Goal: Entertainment & Leisure: Consume media (video, audio)

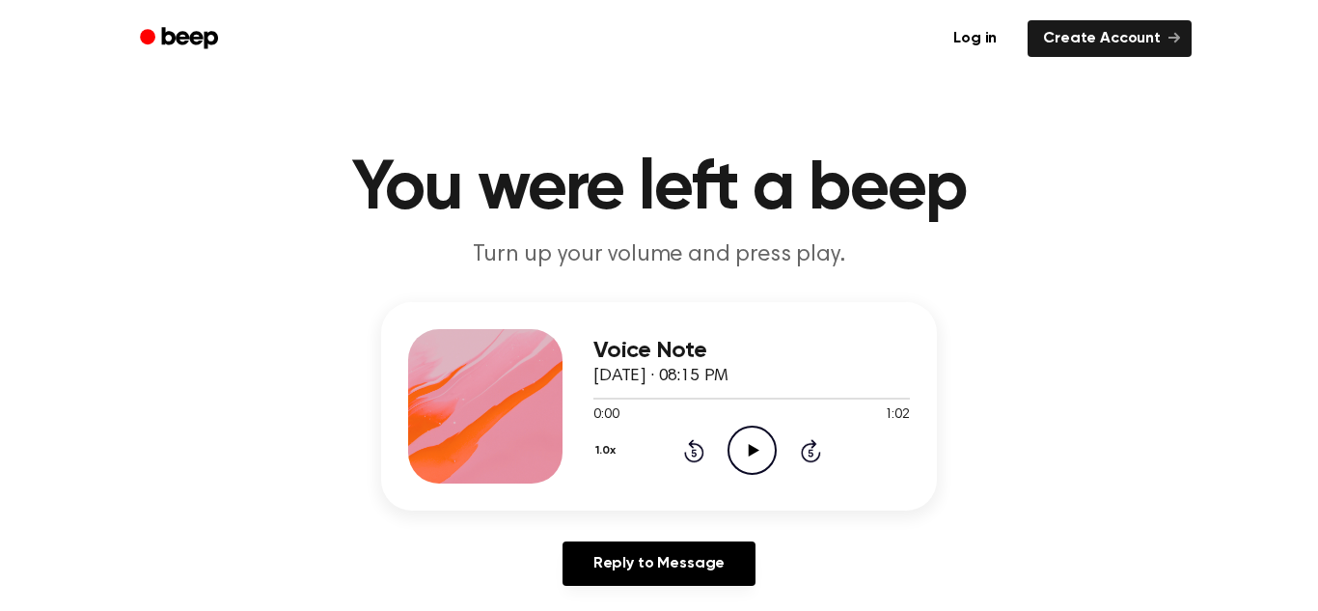
click at [755, 442] on icon "Play Audio" at bounding box center [752, 450] width 49 height 49
click at [698, 454] on icon "Rewind 5 seconds" at bounding box center [693, 450] width 21 height 25
click at [768, 457] on icon "Pause Audio" at bounding box center [752, 450] width 49 height 49
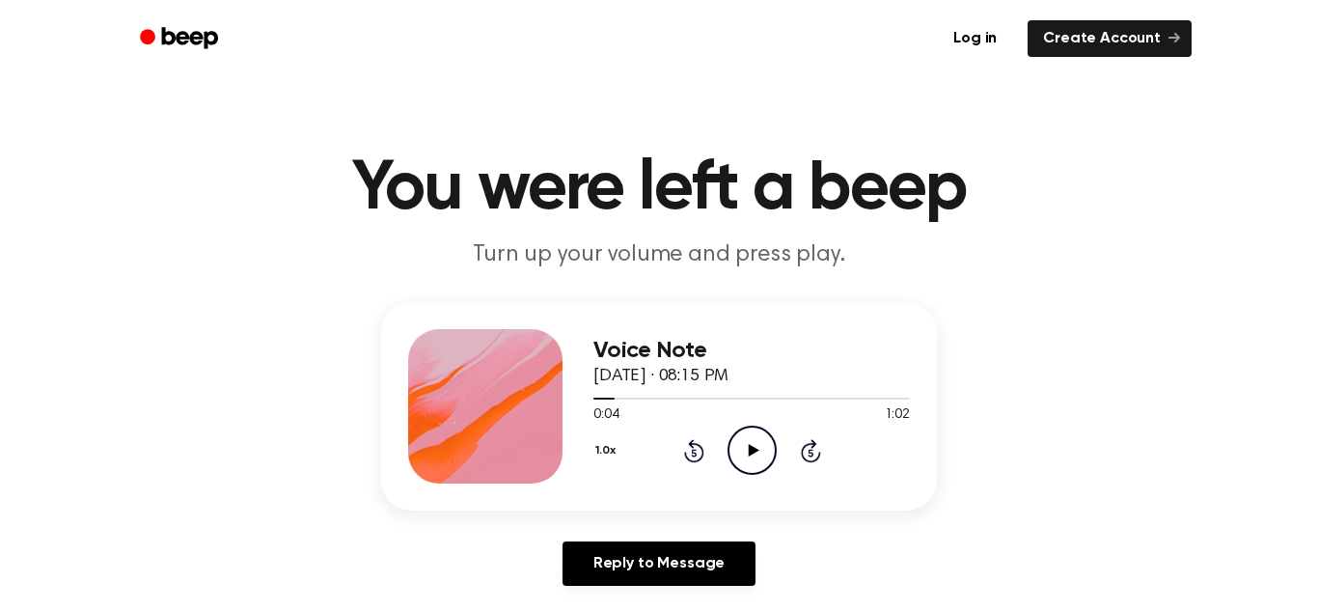
click at [696, 451] on icon "Rewind 5 seconds" at bounding box center [693, 450] width 21 height 25
click at [759, 448] on icon "Play Audio" at bounding box center [752, 450] width 49 height 49
click at [759, 448] on icon "Pause Audio" at bounding box center [752, 450] width 49 height 49
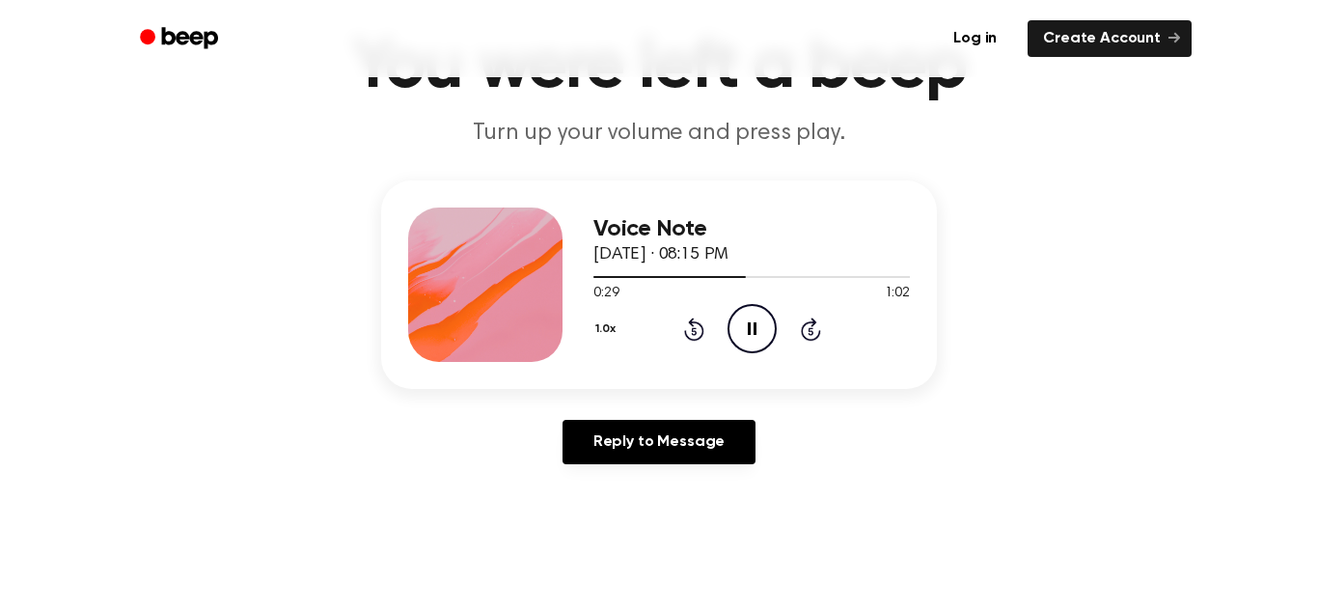
click at [687, 340] on icon "Rewind 5 seconds" at bounding box center [693, 329] width 21 height 25
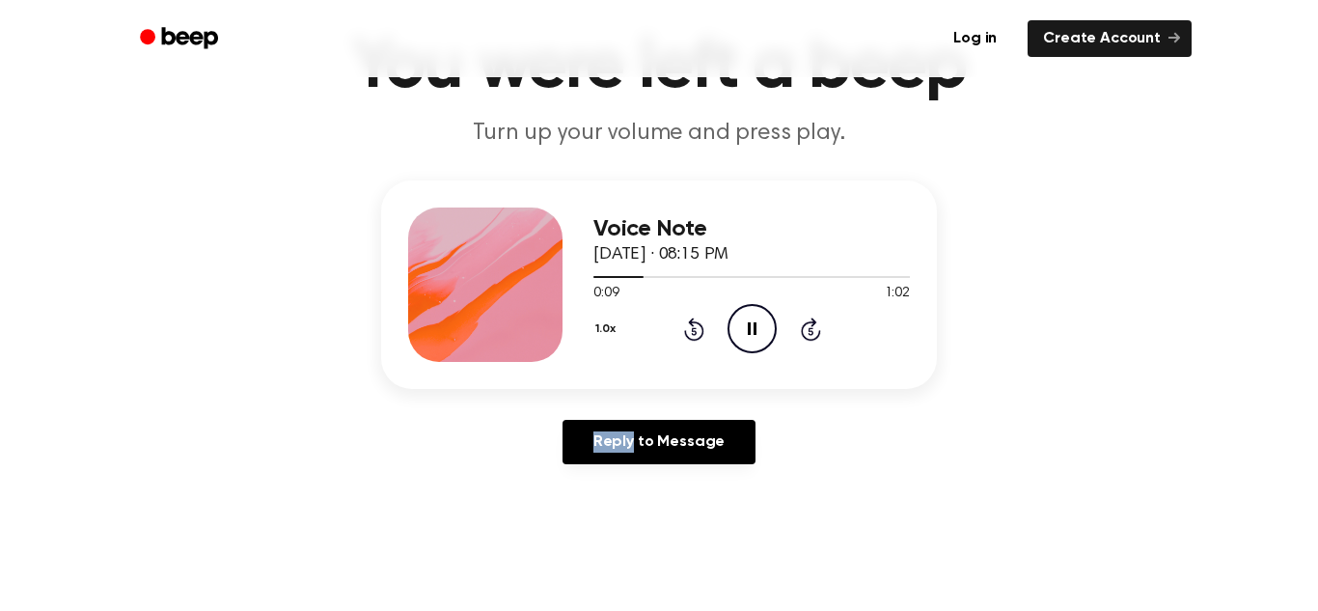
click at [687, 340] on icon "Rewind 5 seconds" at bounding box center [693, 329] width 21 height 25
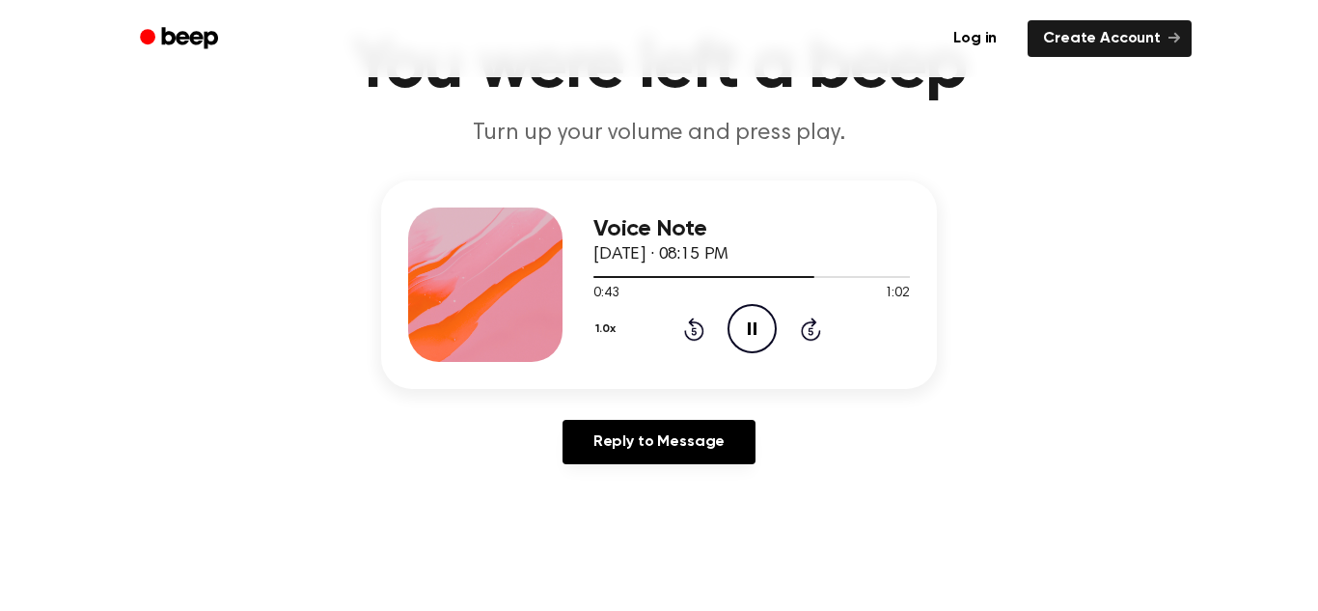
click at [757, 327] on icon "Pause Audio" at bounding box center [752, 328] width 49 height 49
click at [697, 321] on icon at bounding box center [694, 329] width 20 height 23
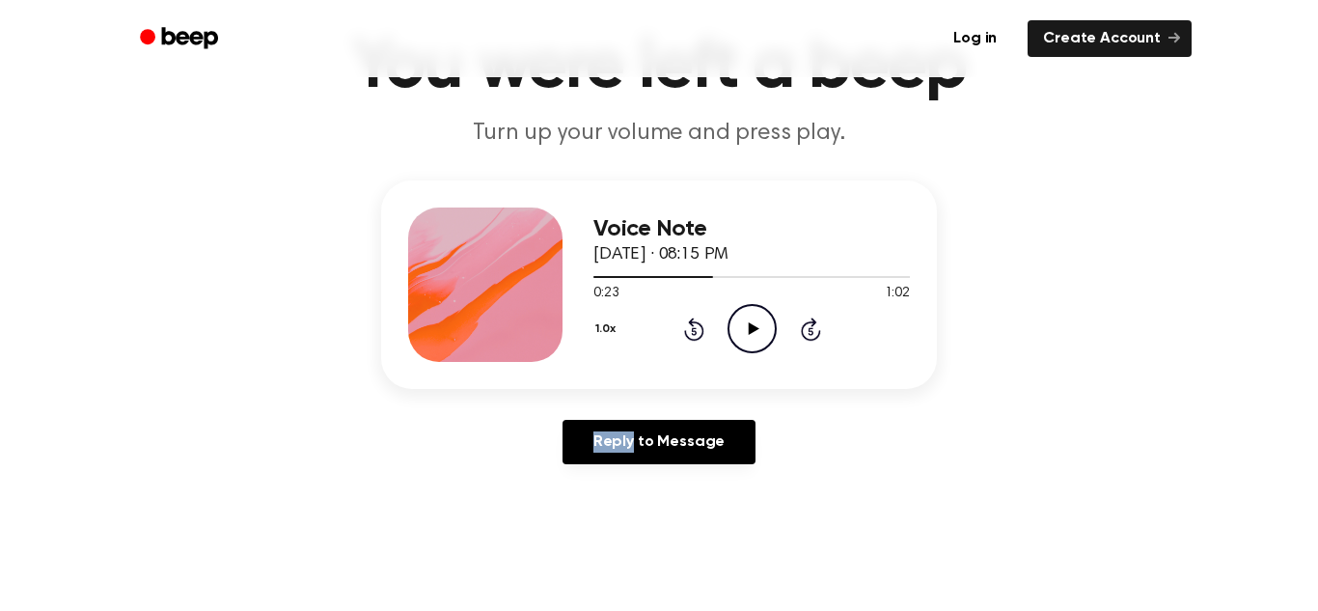
click at [697, 321] on icon at bounding box center [694, 329] width 20 height 23
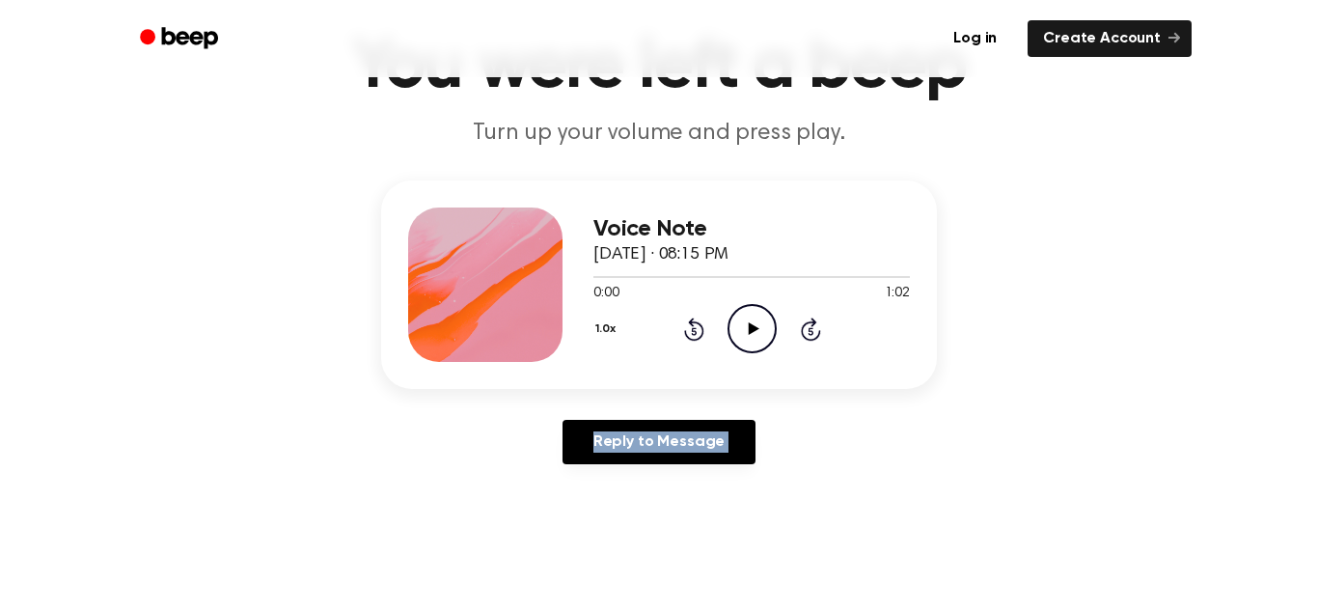
click at [697, 321] on icon at bounding box center [694, 329] width 20 height 23
click at [748, 329] on icon at bounding box center [753, 328] width 11 height 13
click at [684, 322] on icon "Rewind 5 seconds" at bounding box center [693, 329] width 21 height 25
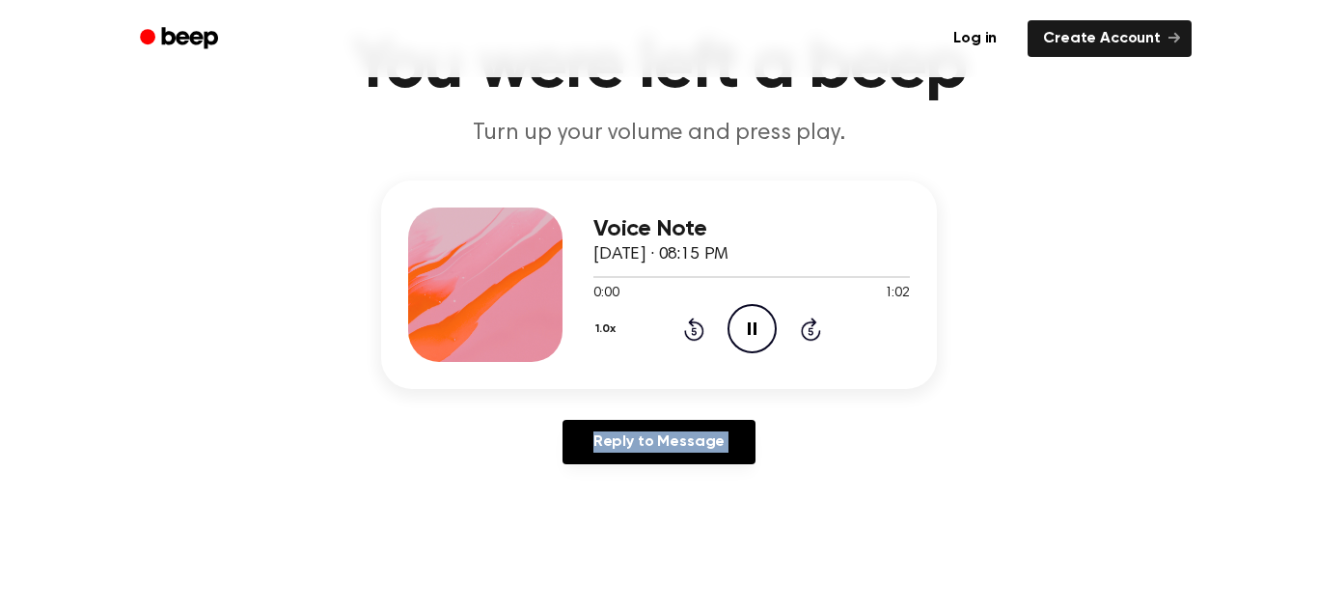
click at [684, 322] on icon "Rewind 5 seconds" at bounding box center [693, 329] width 21 height 25
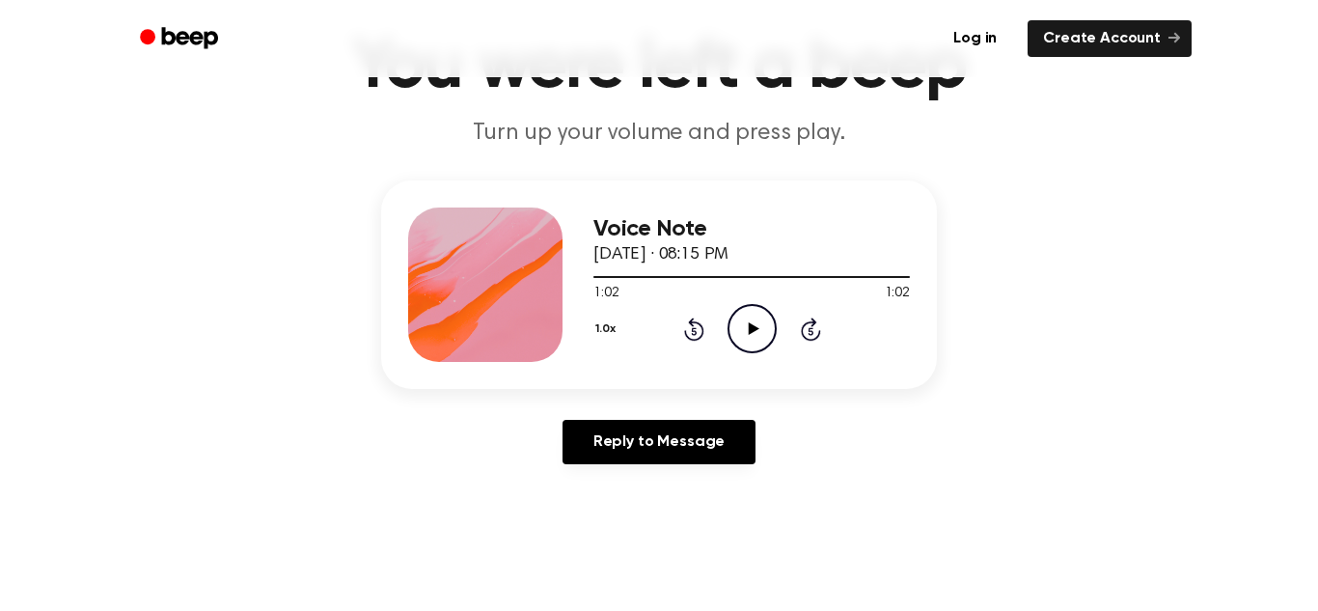
click at [686, 331] on icon "Rewind 5 seconds" at bounding box center [693, 329] width 21 height 25
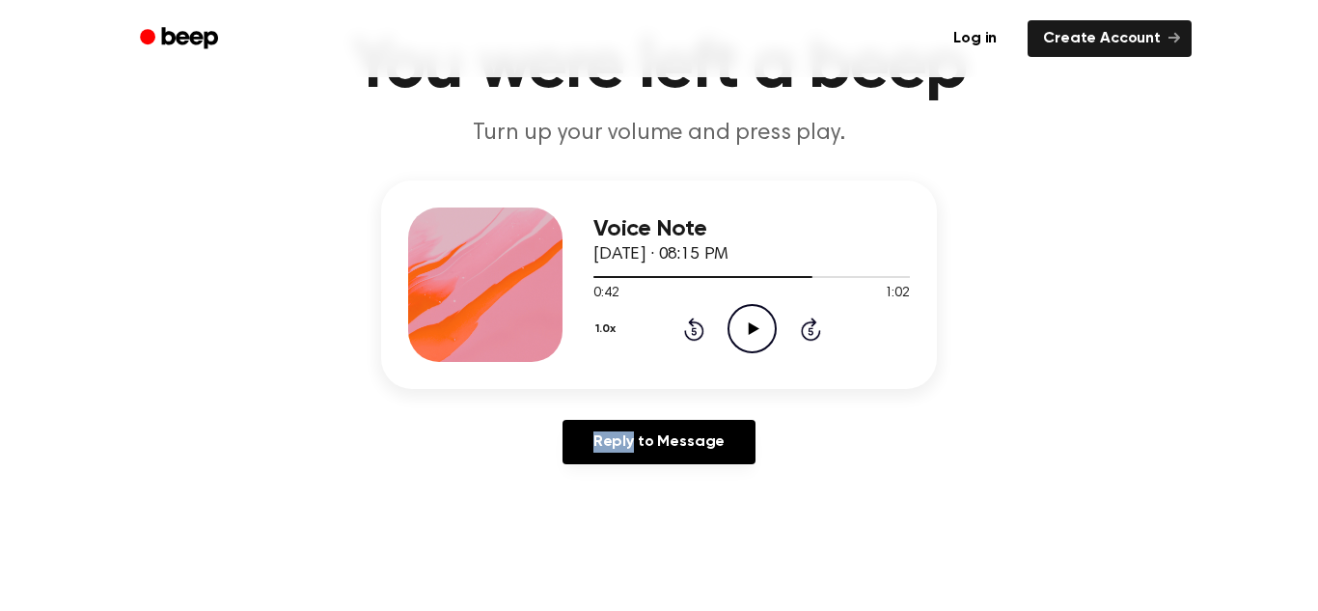
click at [686, 331] on icon "Rewind 5 seconds" at bounding box center [693, 329] width 21 height 25
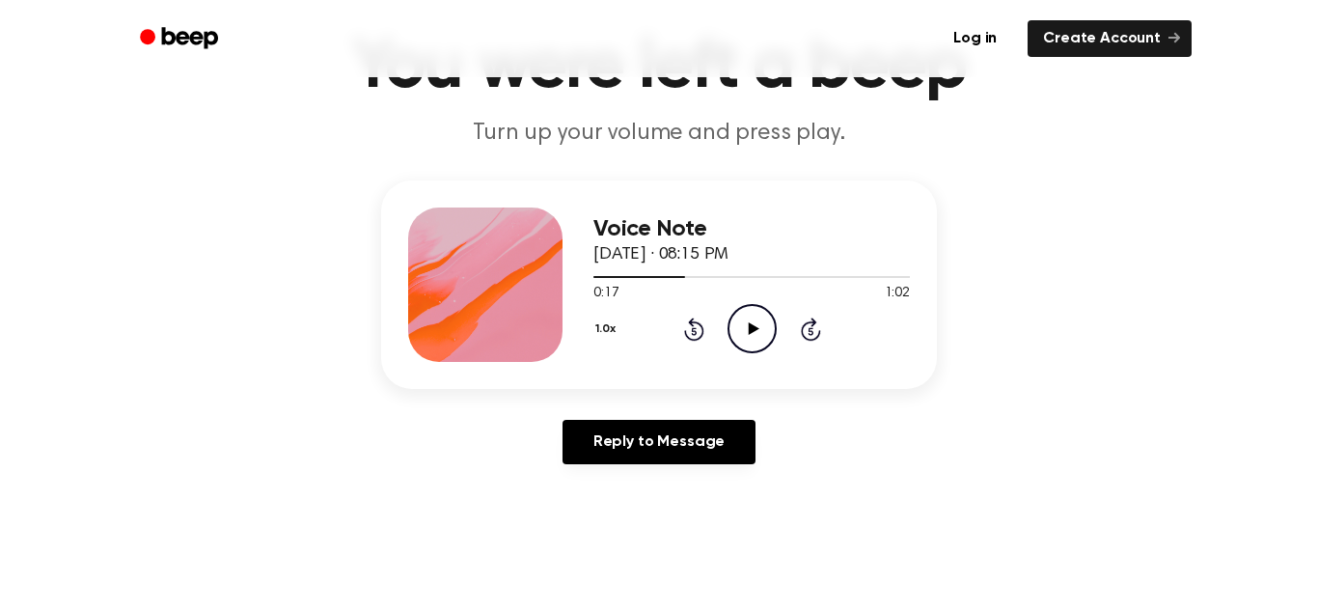
click at [686, 331] on icon "Rewind 5 seconds" at bounding box center [693, 329] width 21 height 25
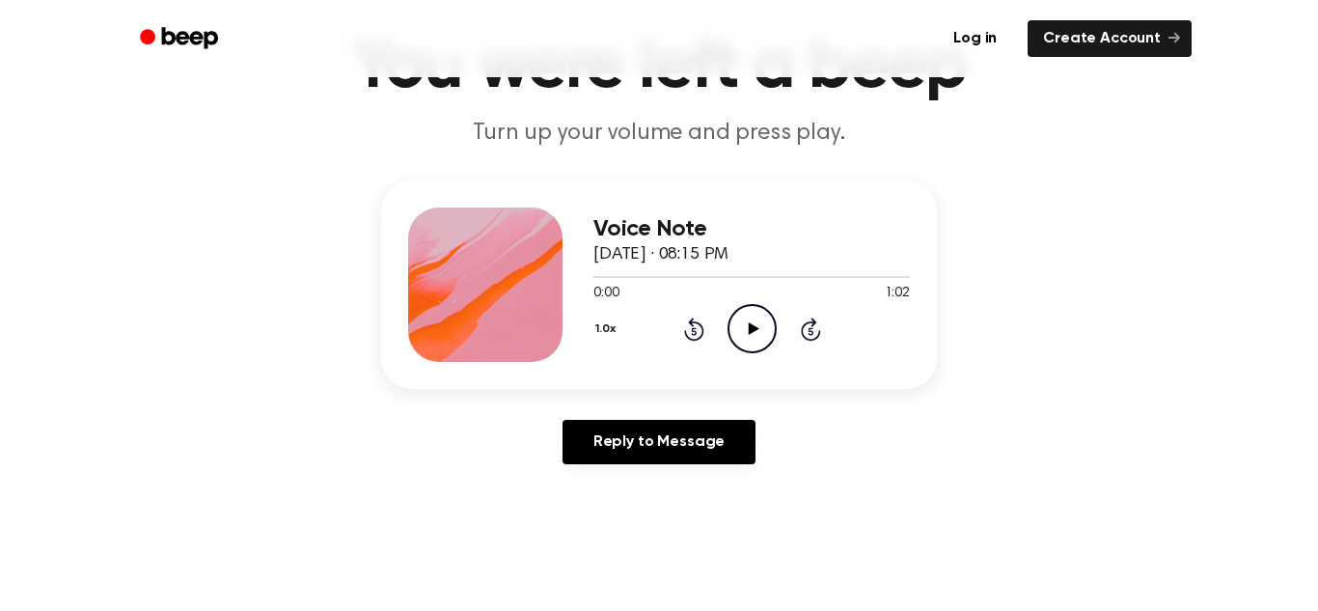
click at [753, 319] on icon "Play Audio" at bounding box center [752, 328] width 49 height 49
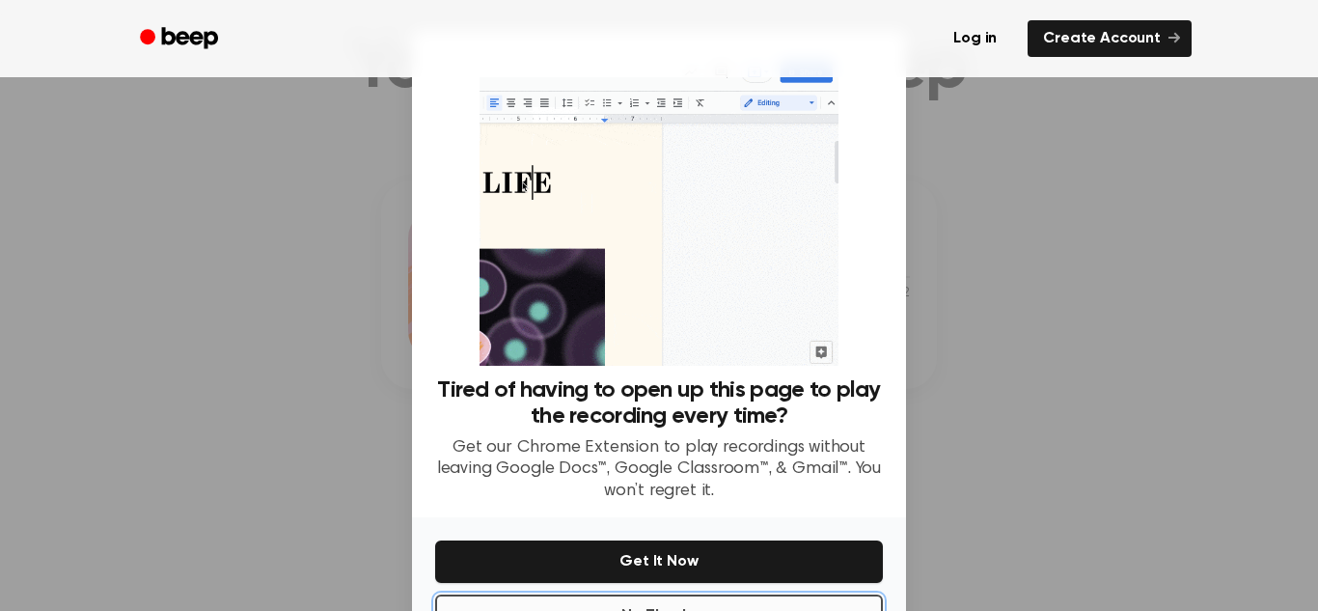
click at [682, 605] on button "No Thanks" at bounding box center [659, 616] width 448 height 42
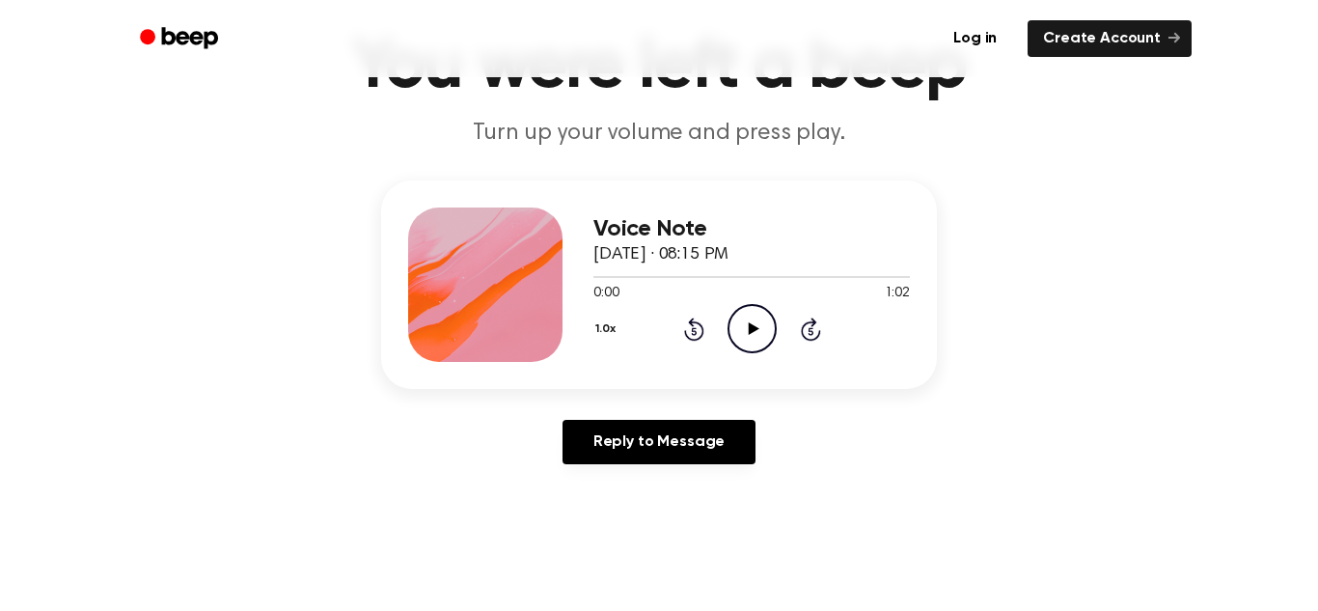
click at [751, 331] on icon at bounding box center [753, 328] width 11 height 13
click at [698, 335] on icon "Rewind 5 seconds" at bounding box center [693, 329] width 21 height 25
click at [741, 334] on icon "Pause Audio" at bounding box center [752, 328] width 49 height 49
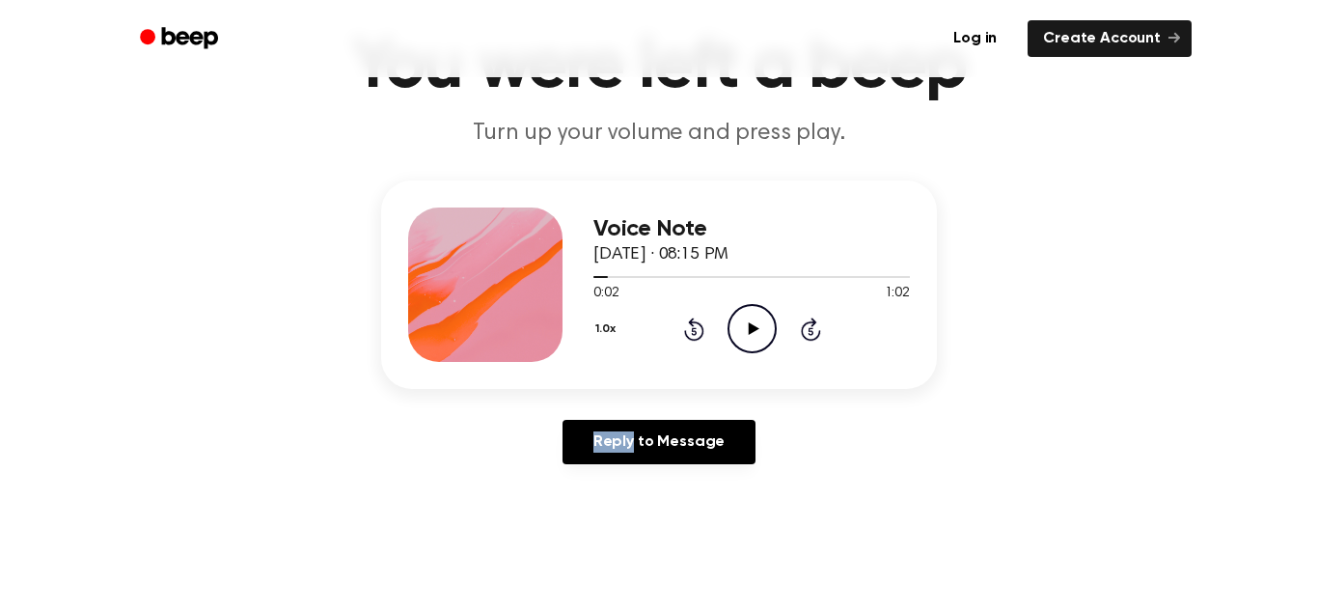
click at [741, 334] on icon "Play Audio" at bounding box center [752, 328] width 49 height 49
click at [741, 334] on icon "Pause Audio" at bounding box center [752, 328] width 49 height 49
